Goal: Information Seeking & Learning: Compare options

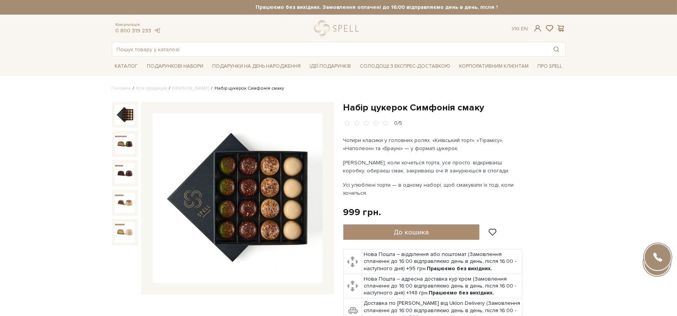
click at [122, 109] on img at bounding box center [125, 115] width 20 height 20
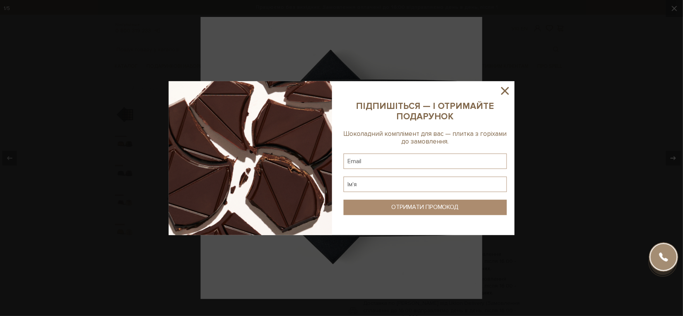
click at [509, 87] on icon at bounding box center [505, 90] width 13 height 13
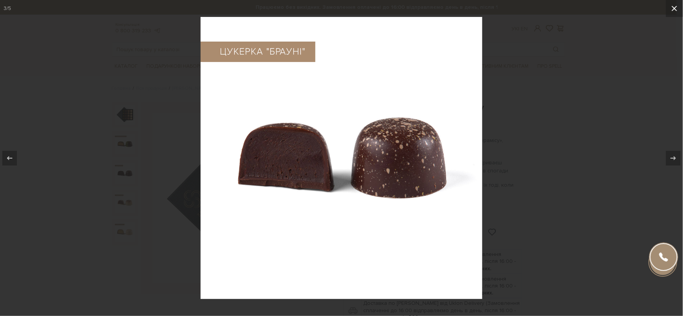
click at [675, 10] on icon at bounding box center [674, 8] width 9 height 9
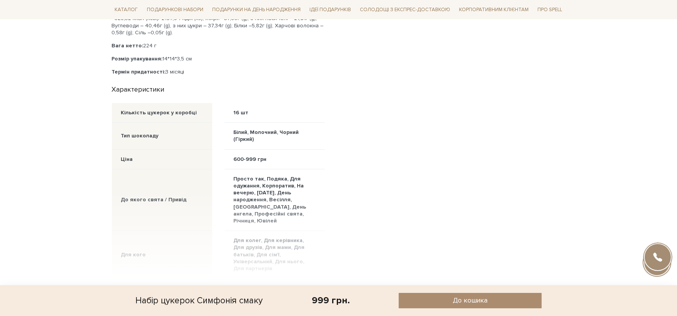
scroll to position [726, 0]
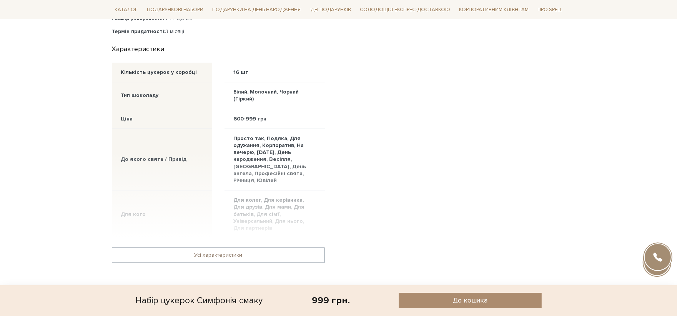
click at [241, 248] on link "Усі характеристики" at bounding box center [218, 255] width 212 height 15
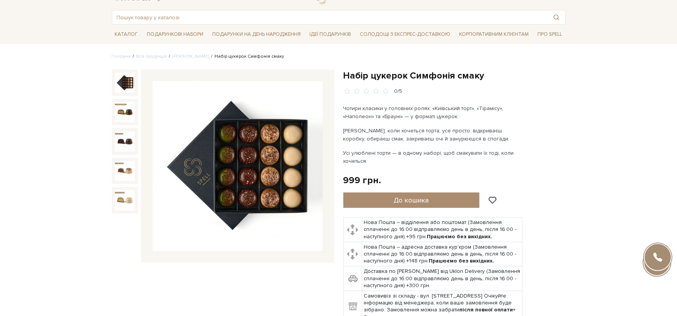
scroll to position [0, 0]
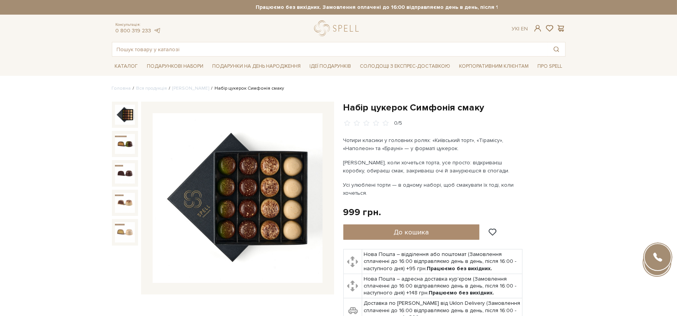
click at [242, 178] on img at bounding box center [238, 198] width 170 height 170
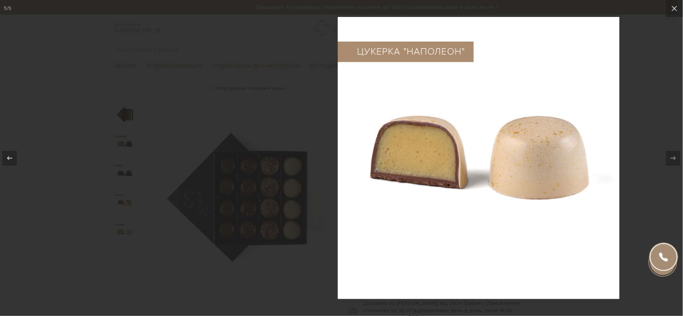
drag, startPoint x: 211, startPoint y: 52, endPoint x: 85, endPoint y: 121, distance: 144.2
click at [137, 121] on div at bounding box center [478, 158] width 683 height 316
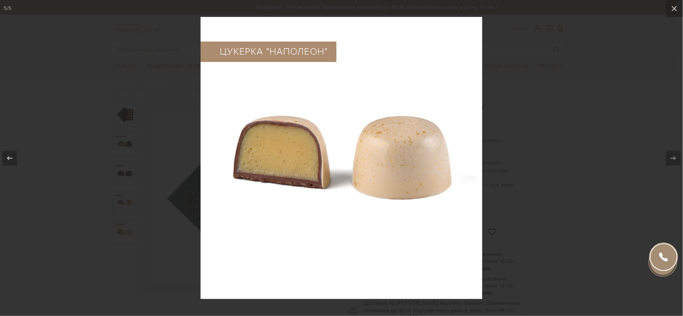
click at [379, 83] on img at bounding box center [342, 158] width 282 height 282
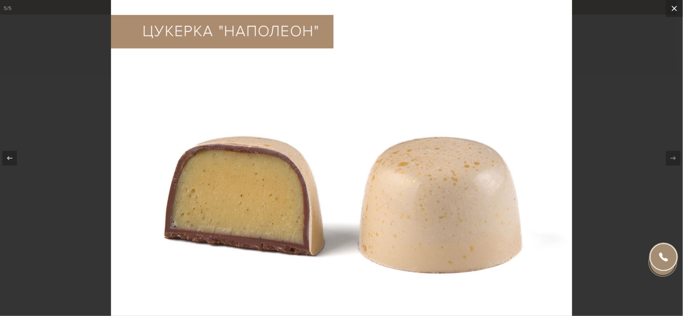
click at [675, 1] on button at bounding box center [674, 8] width 17 height 17
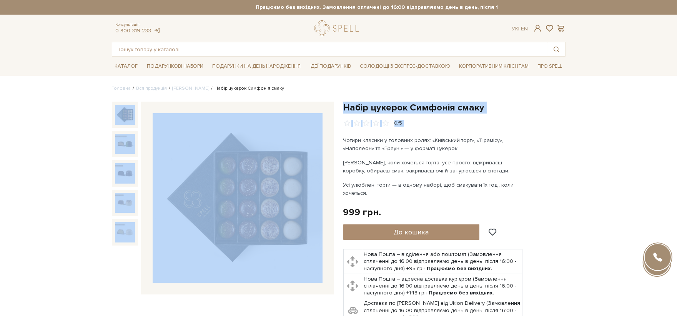
drag, startPoint x: 344, startPoint y: 138, endPoint x: 464, endPoint y: 77, distance: 135.2
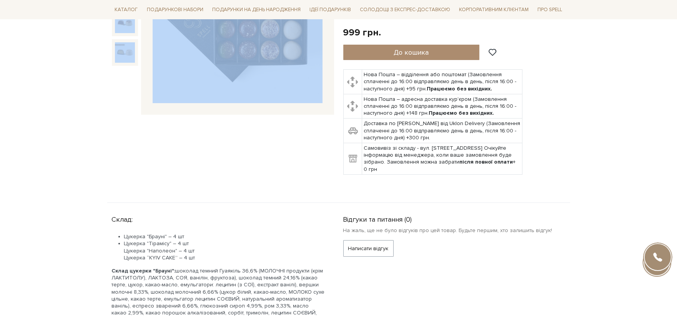
scroll to position [171, 0]
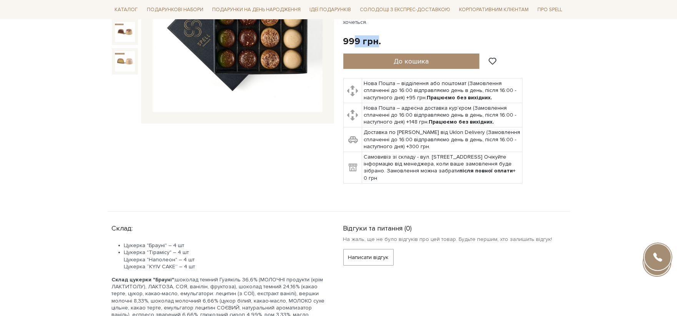
drag, startPoint x: 372, startPoint y: 44, endPoint x: 322, endPoint y: 113, distance: 84.8
click at [349, 46] on div "999 грн." at bounding box center [362, 41] width 38 height 12
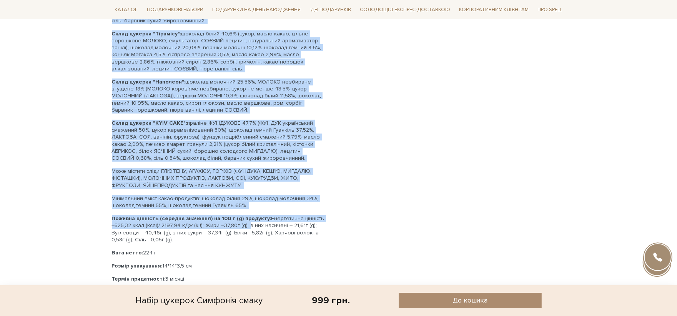
scroll to position [555, 0]
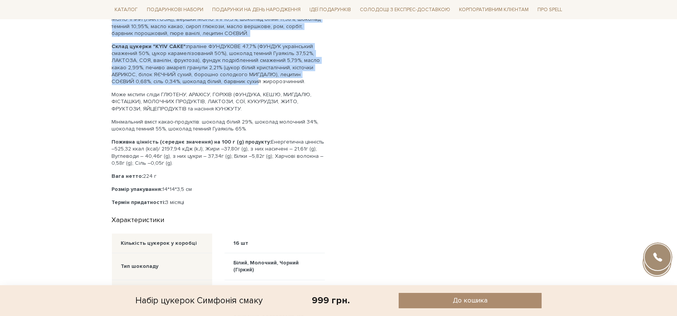
drag, startPoint x: 124, startPoint y: 159, endPoint x: 228, endPoint y: 82, distance: 129.2
click at [228, 82] on div "Цукерка "Брауні" – 4 шт Цукерка "Тірамісу" – 4 шт Цукерка "Наполеон" – 4 шт Цук…" at bounding box center [218, 31] width 213 height 348
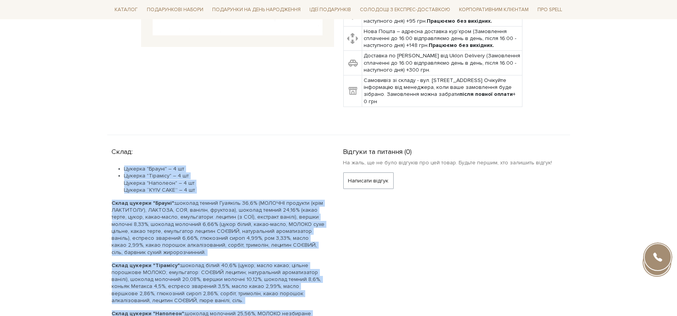
scroll to position [128, 0]
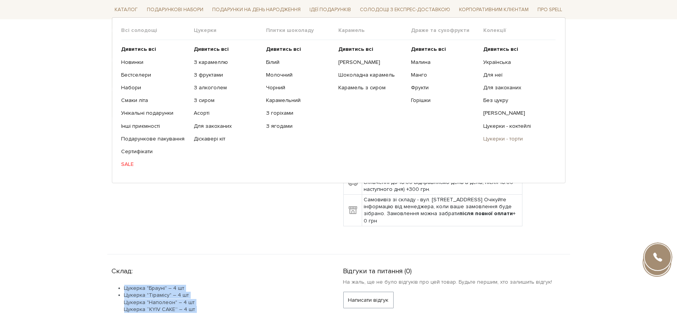
click at [506, 140] on link "Цукерки - торти" at bounding box center [516, 138] width 67 height 7
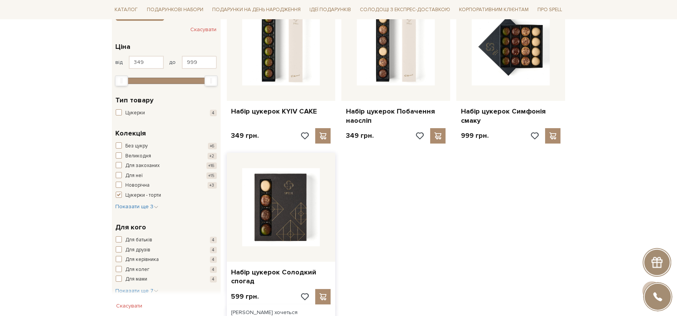
scroll to position [171, 0]
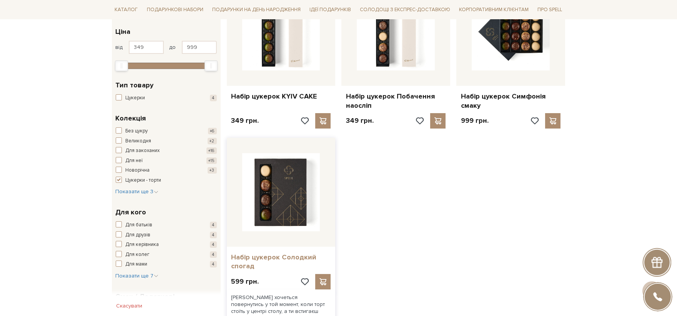
click at [297, 260] on link "Набір цукерок Солодкий спогад" at bounding box center [281, 262] width 100 height 18
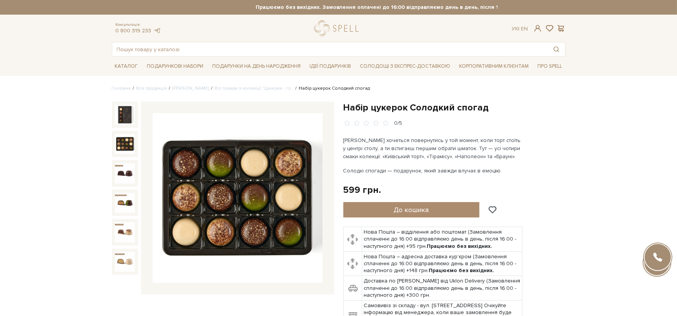
click at [128, 139] on img at bounding box center [125, 144] width 20 height 20
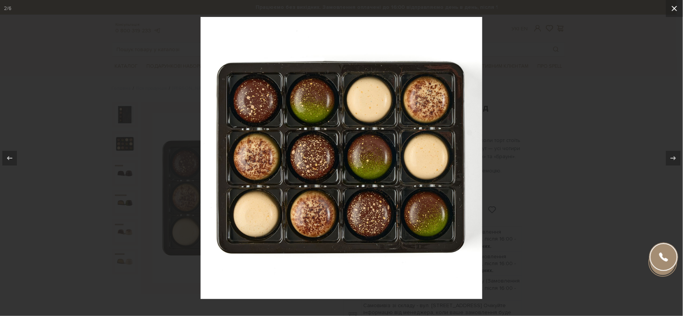
click at [677, 6] on icon at bounding box center [674, 8] width 9 height 9
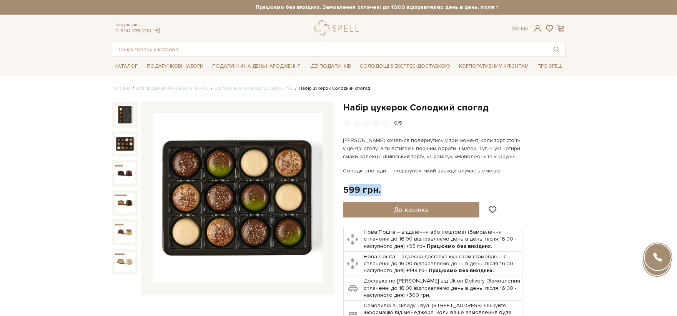
drag, startPoint x: 378, startPoint y: 188, endPoint x: 344, endPoint y: 193, distance: 35.1
click at [347, 193] on div "599 грн." at bounding box center [362, 190] width 38 height 12
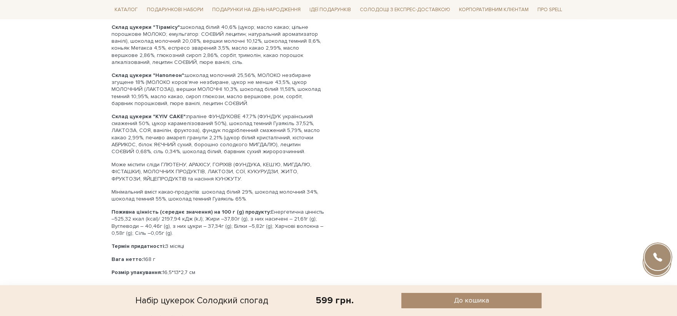
scroll to position [427, 0]
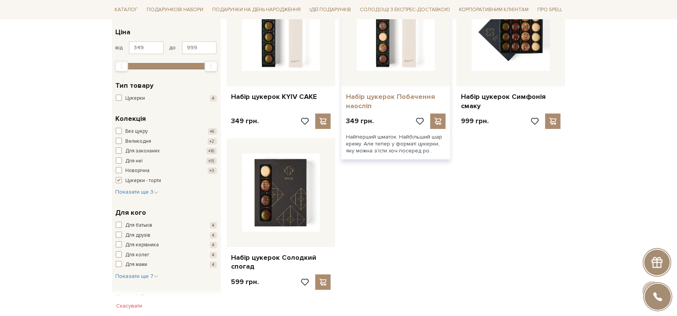
click at [387, 98] on link "Набір цукерок Побачення наосліп" at bounding box center [396, 101] width 100 height 18
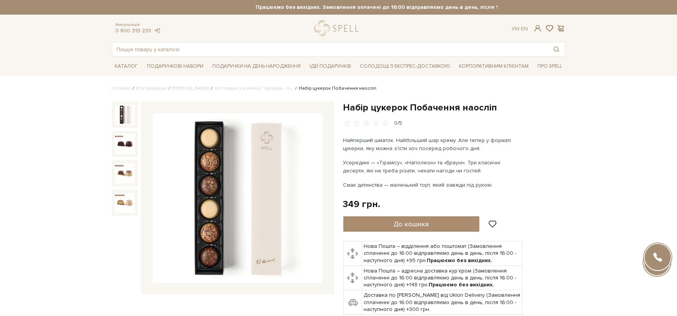
click at [212, 186] on img at bounding box center [238, 198] width 170 height 170
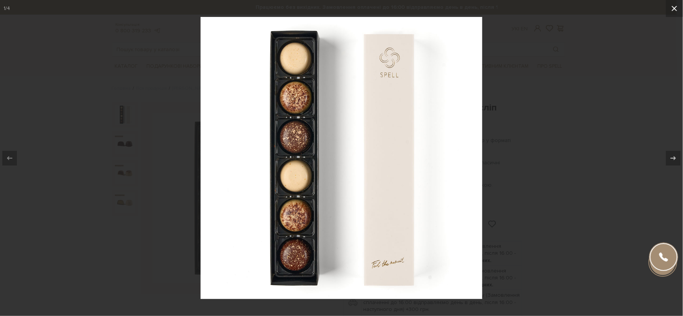
click at [677, 10] on button at bounding box center [674, 8] width 17 height 17
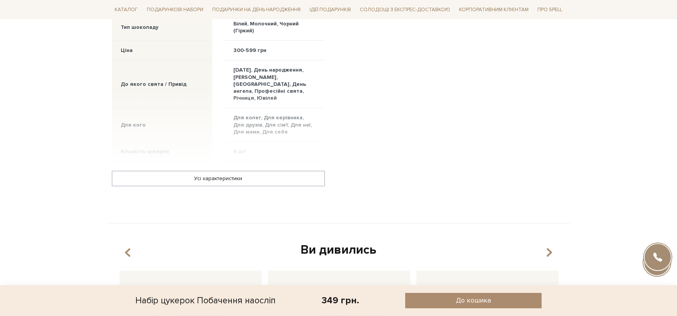
scroll to position [683, 0]
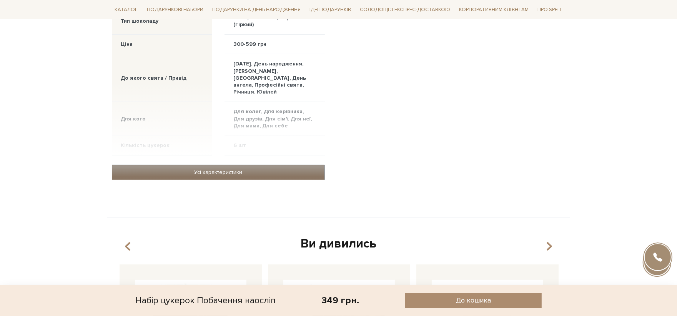
click at [290, 168] on link "Усі характеристики" at bounding box center [218, 172] width 212 height 15
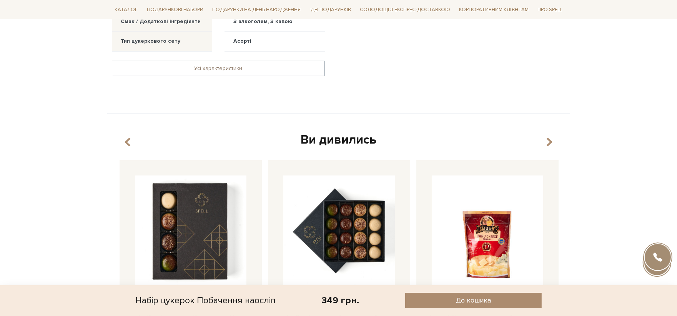
scroll to position [897, 0]
